Goal: Find contact information: Find contact information

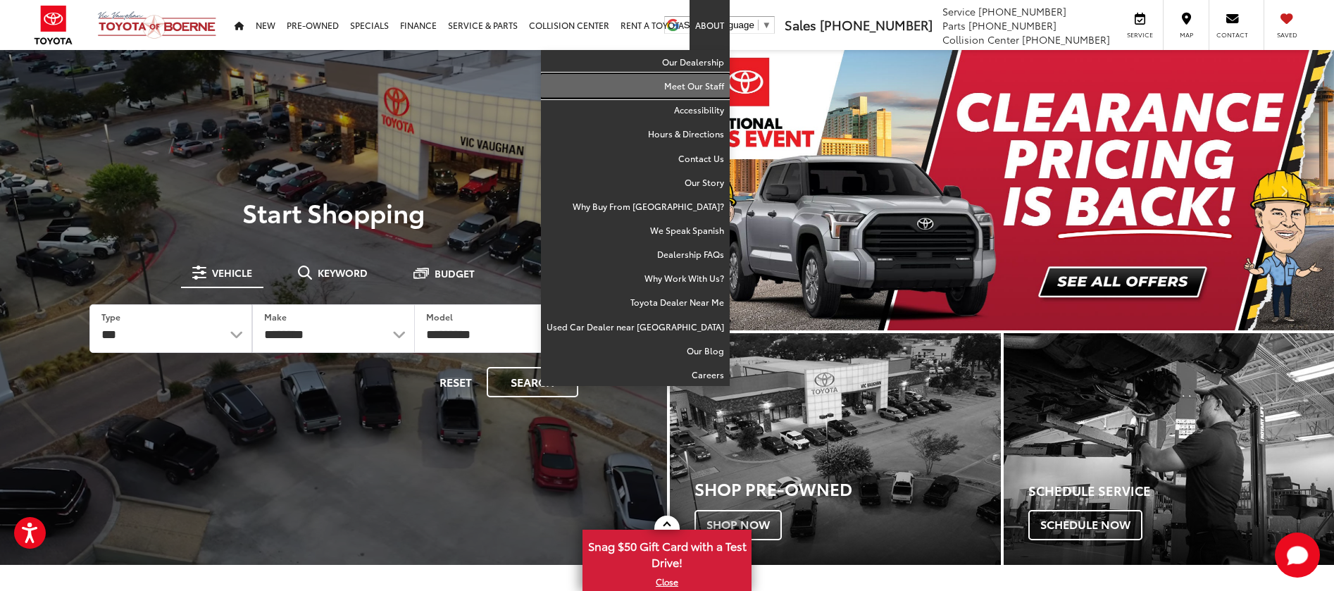
click at [704, 87] on link "Meet Our Staff" at bounding box center [635, 86] width 189 height 24
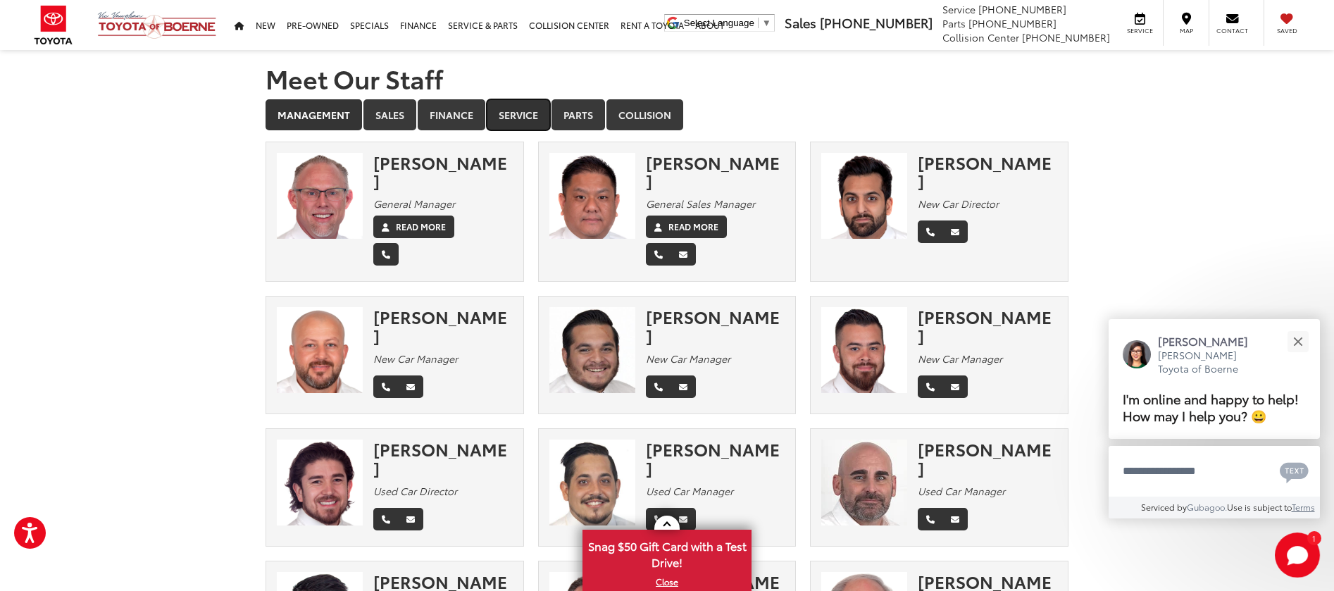
click at [506, 113] on link "Service" at bounding box center [518, 114] width 63 height 31
